Goal: Transaction & Acquisition: Purchase product/service

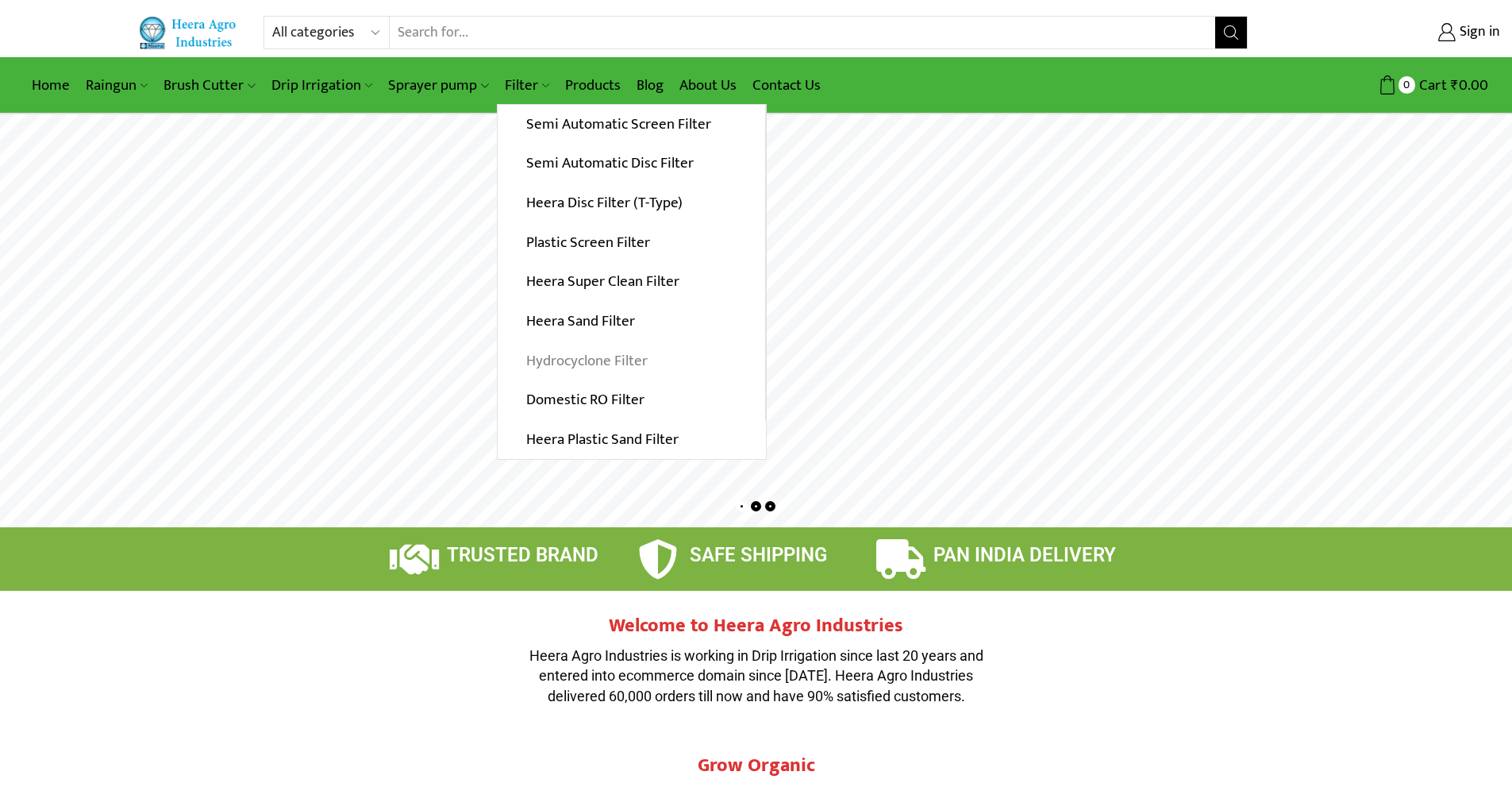
click at [615, 362] on link "Hydrocyclone Filter" at bounding box center [631, 361] width 268 height 40
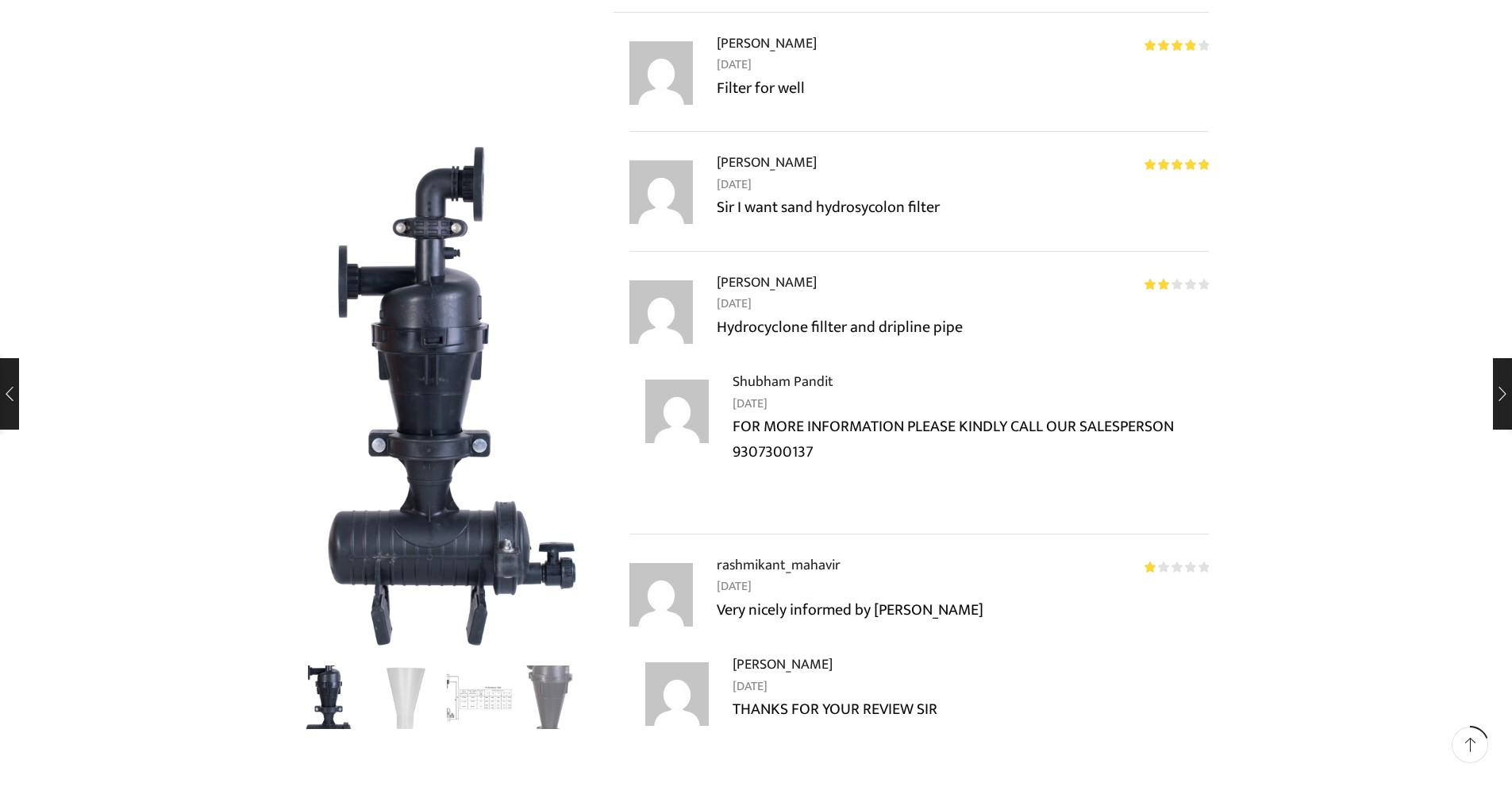
scroll to position [1265, 0]
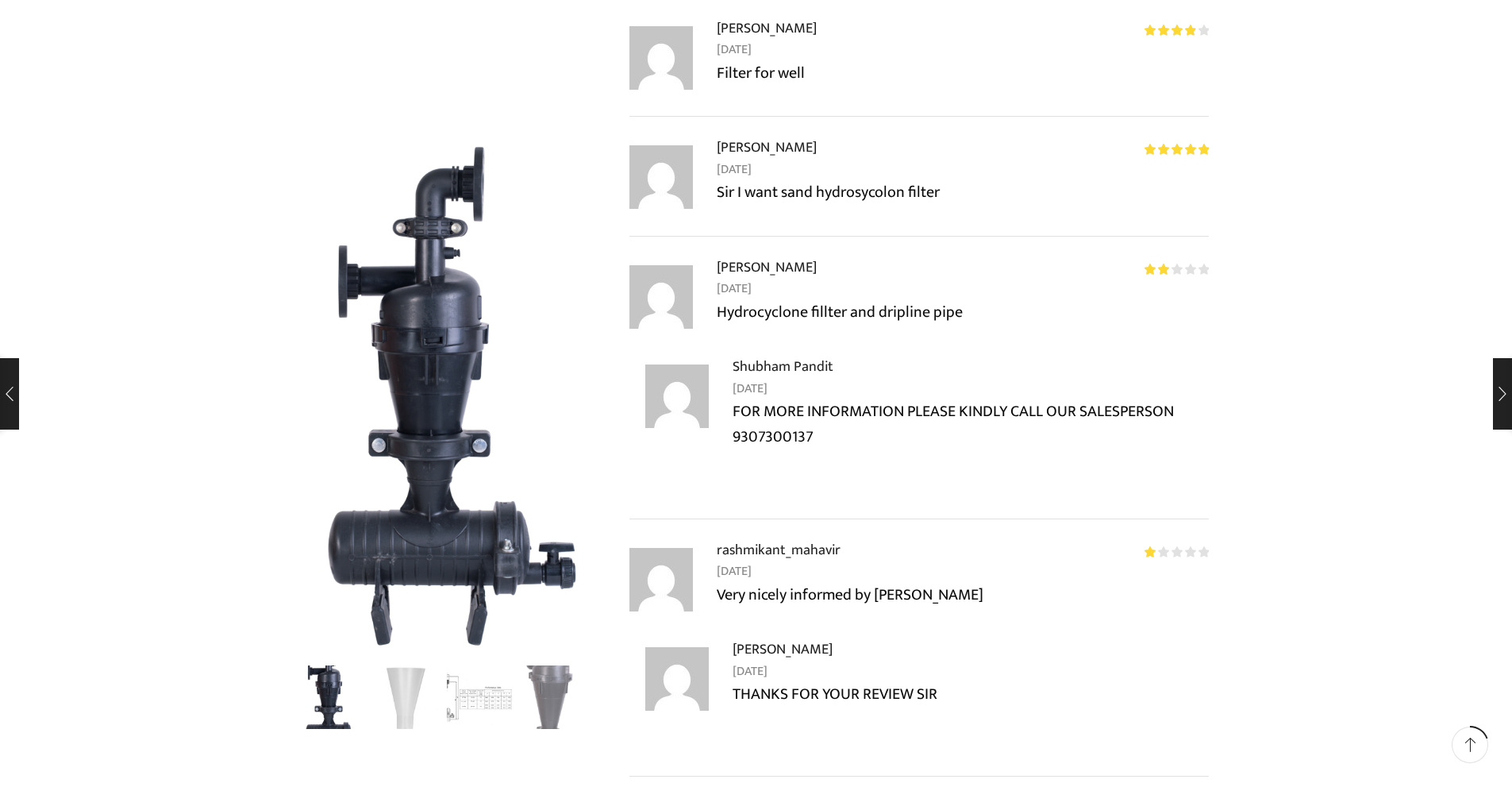
drag, startPoint x: 1518, startPoint y: 80, endPoint x: 1523, endPoint y: 210, distance: 130.1
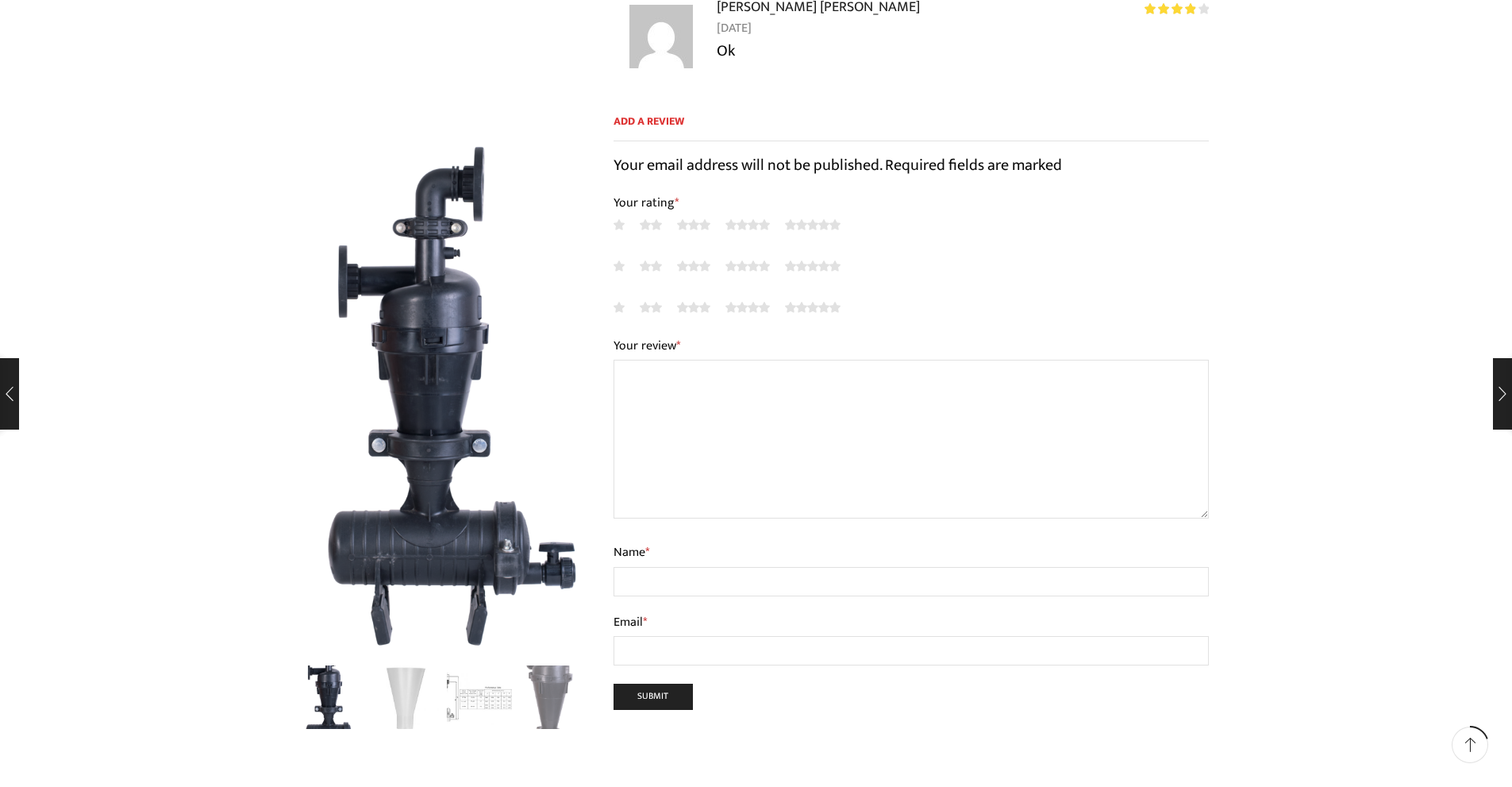
scroll to position [0, 0]
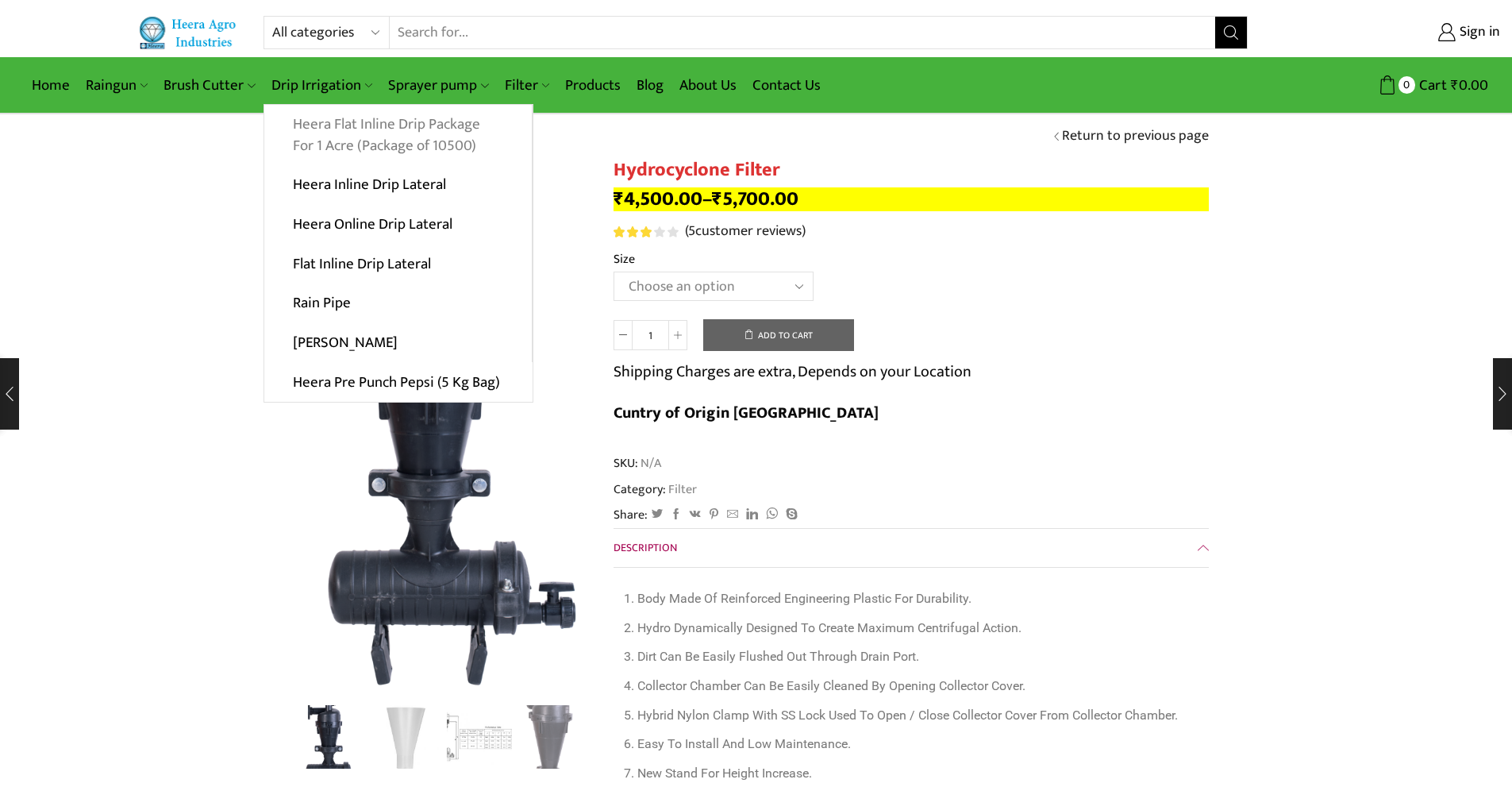
click at [366, 127] on link "Heera Flat Inline Drip Package For 1 Acre (Package of 10500)" at bounding box center [398, 135] width 268 height 61
